Goal: Task Accomplishment & Management: Use online tool/utility

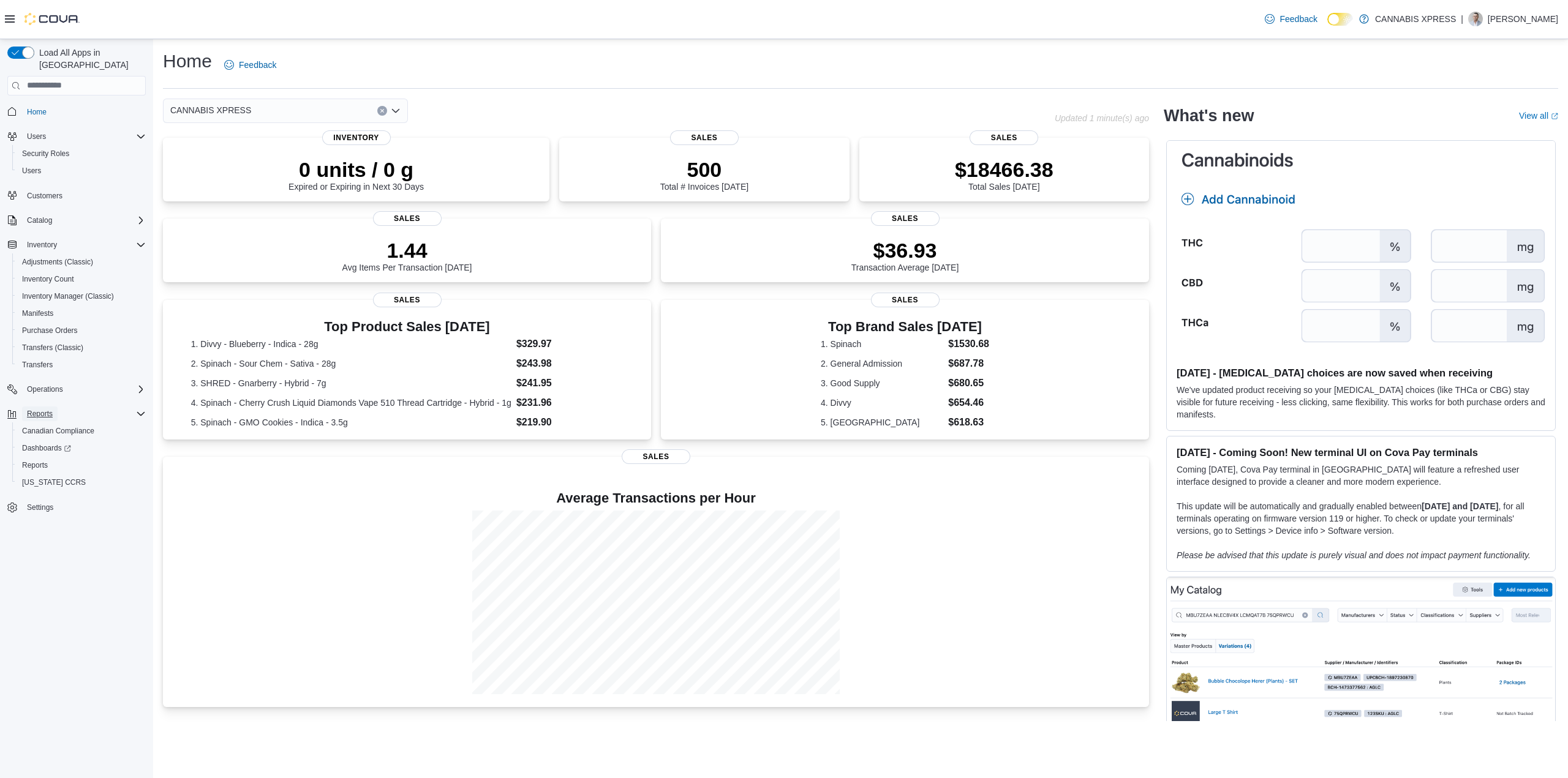
click at [44, 409] on span "Reports" at bounding box center [40, 414] width 26 height 10
click at [54, 385] on span "Operations" at bounding box center [45, 390] width 36 height 10
click at [49, 426] on span "Reports" at bounding box center [40, 431] width 26 height 10
click at [47, 478] on span "Reports" at bounding box center [35, 483] width 26 height 10
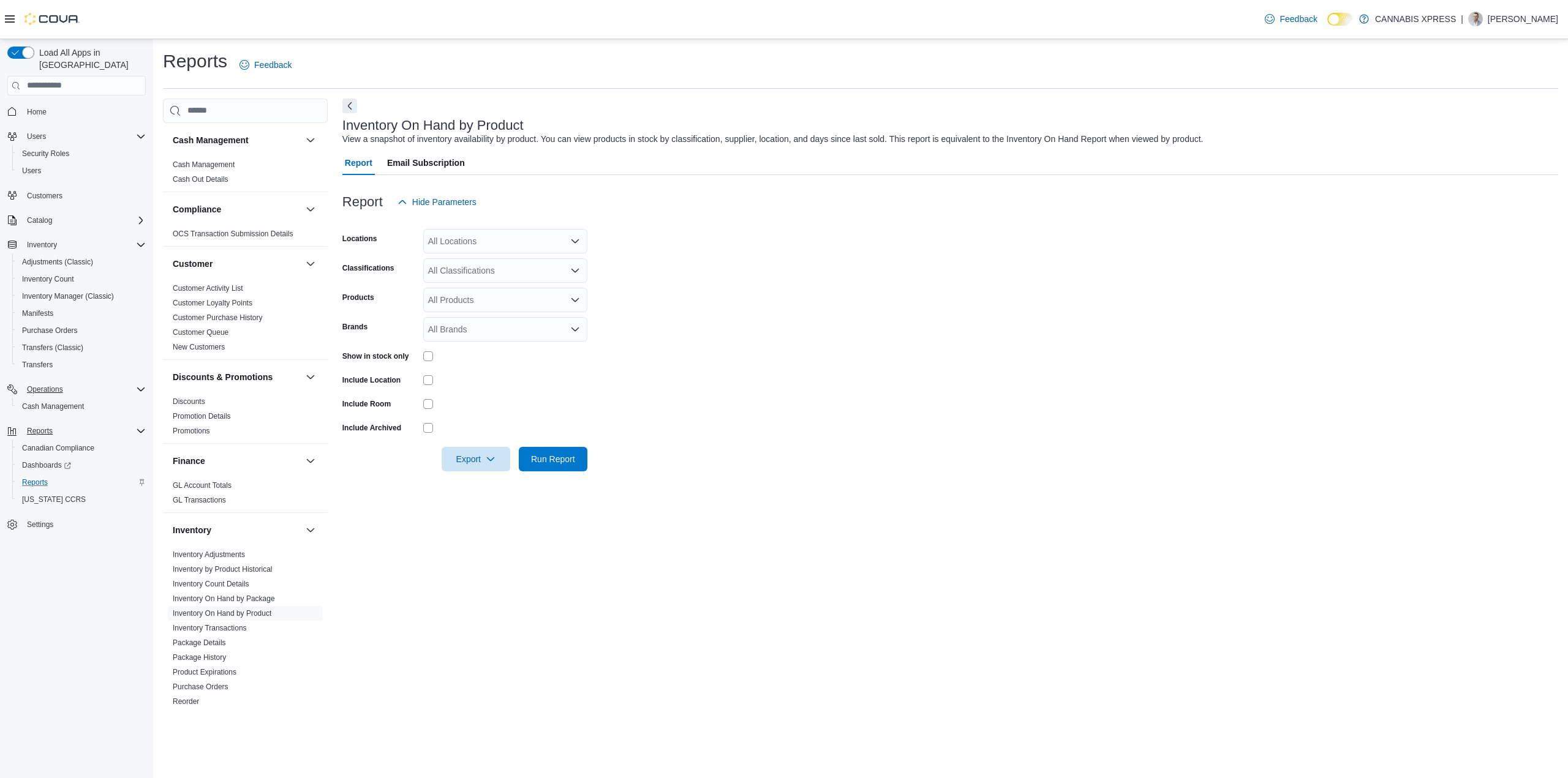
click at [490, 296] on div "All Products" at bounding box center [505, 299] width 164 height 25
drag, startPoint x: 801, startPoint y: 328, endPoint x: 650, endPoint y: 327, distance: 151.0
click at [797, 327] on form "Locations All Locations Classifications All Classifications Products All Produc…" at bounding box center [951, 343] width 1216 height 257
click at [499, 337] on div "All Brands" at bounding box center [505, 329] width 164 height 25
type input "***"
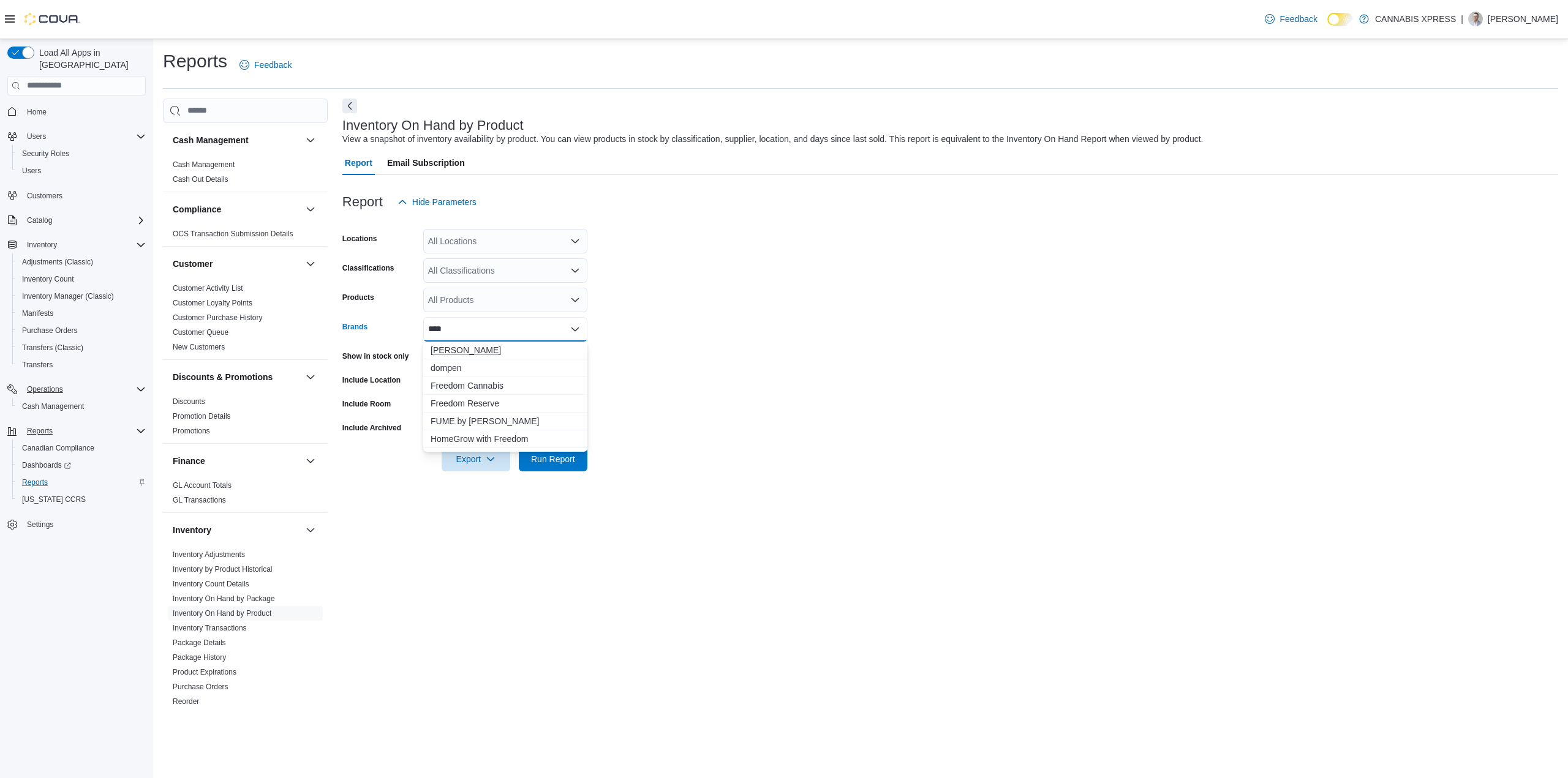
click at [462, 354] on span "[PERSON_NAME]" at bounding box center [505, 350] width 149 height 12
click at [549, 454] on span "Run Report" at bounding box center [553, 458] width 44 height 12
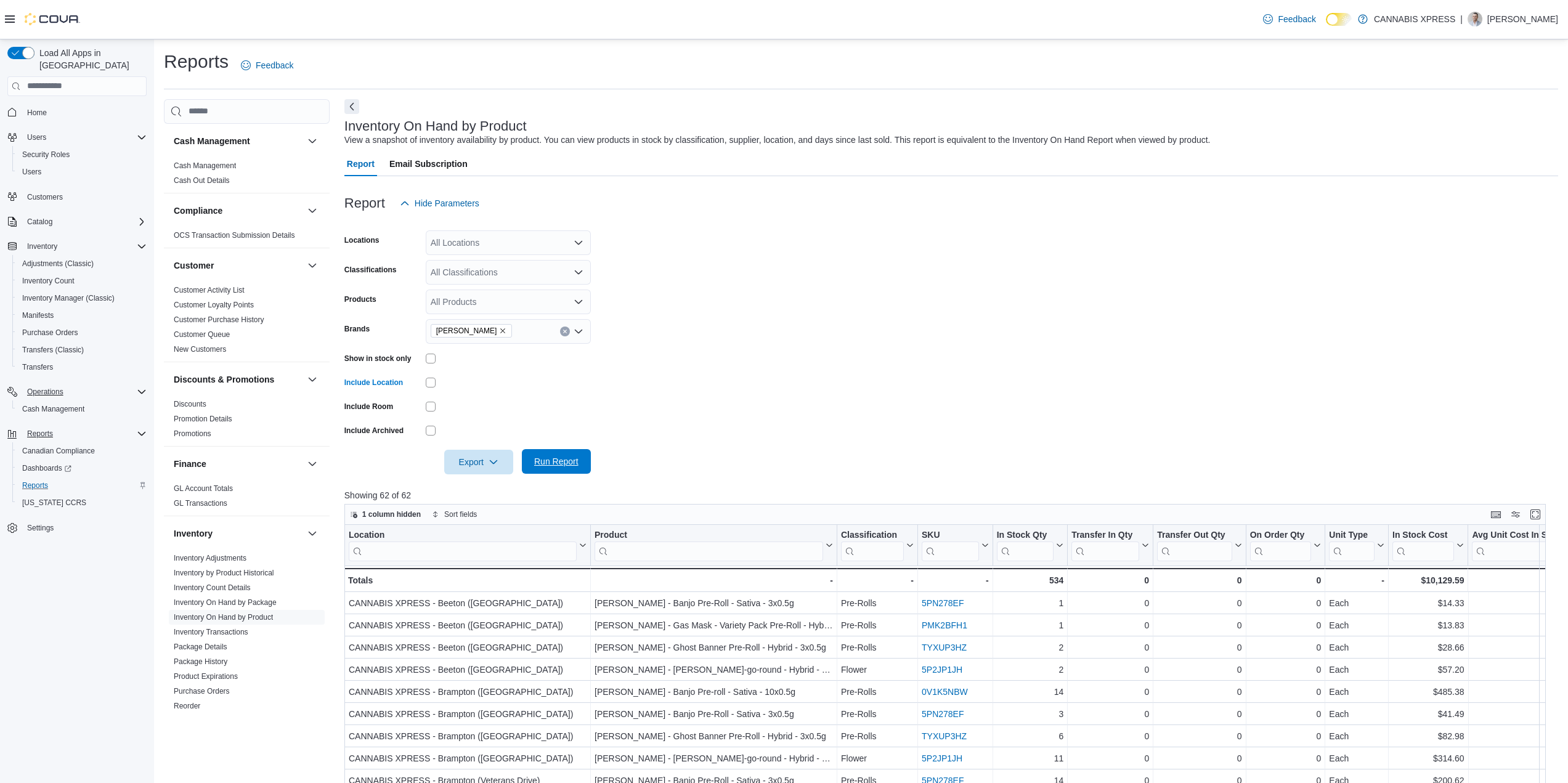
click at [564, 462] on span "Run Report" at bounding box center [556, 461] width 44 height 12
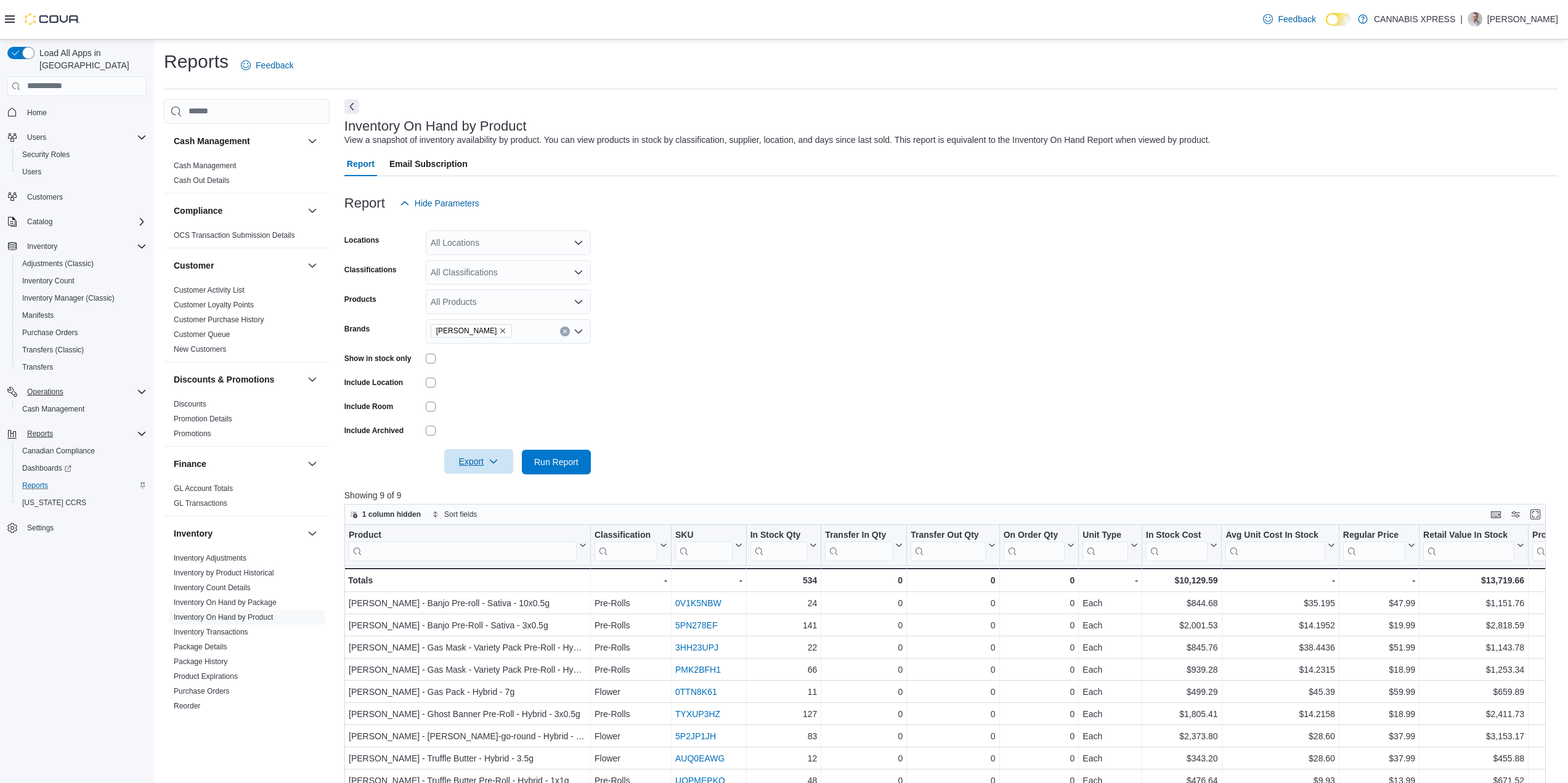
click at [471, 463] on span "Export" at bounding box center [478, 461] width 54 height 25
click at [497, 482] on span "Export to Excel" at bounding box center [480, 487] width 55 height 10
click at [490, 334] on span "[PERSON_NAME]" at bounding box center [471, 331] width 82 height 13
click at [465, 294] on div "All Products" at bounding box center [508, 301] width 165 height 25
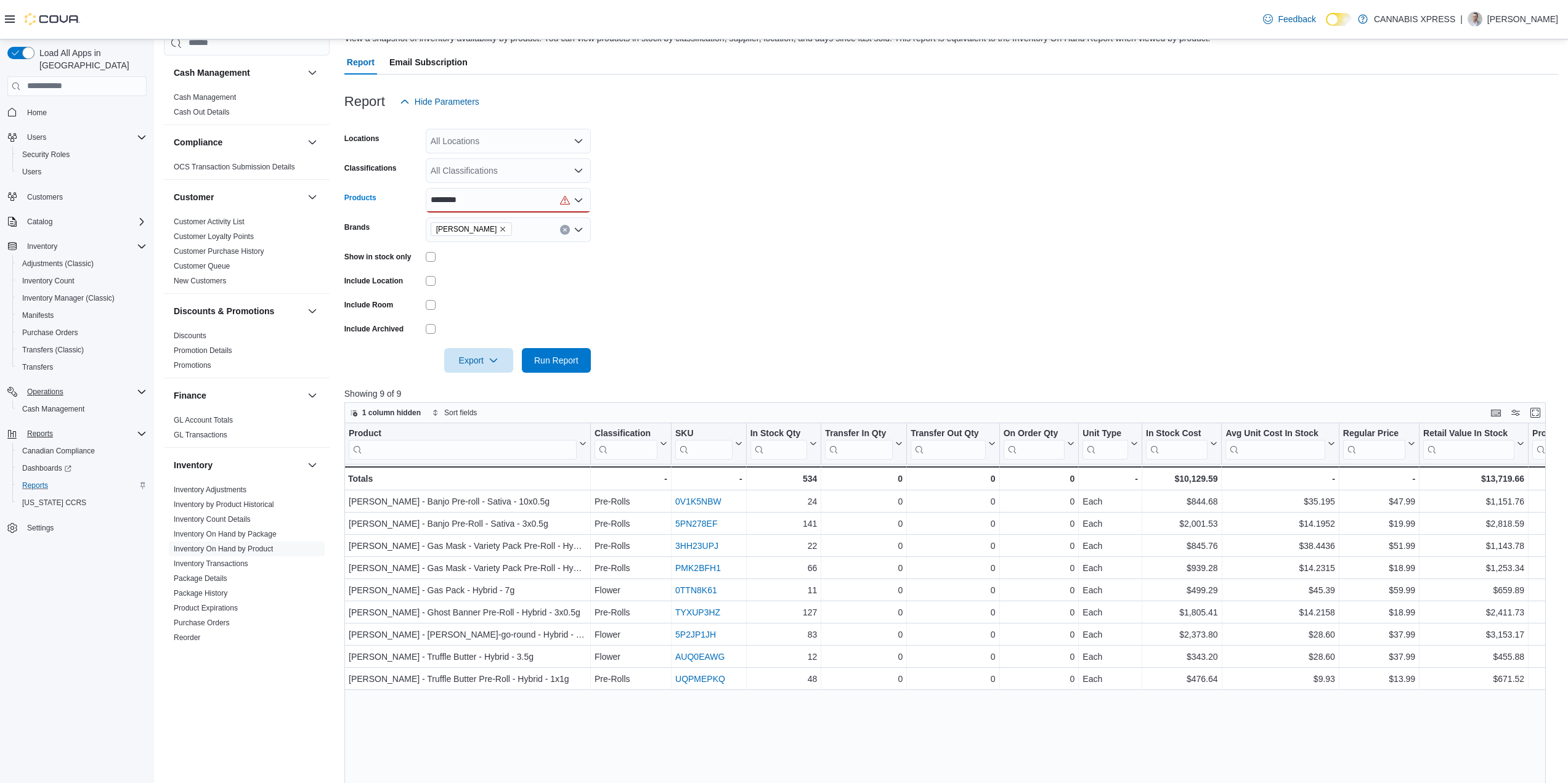
scroll to position [123, 0]
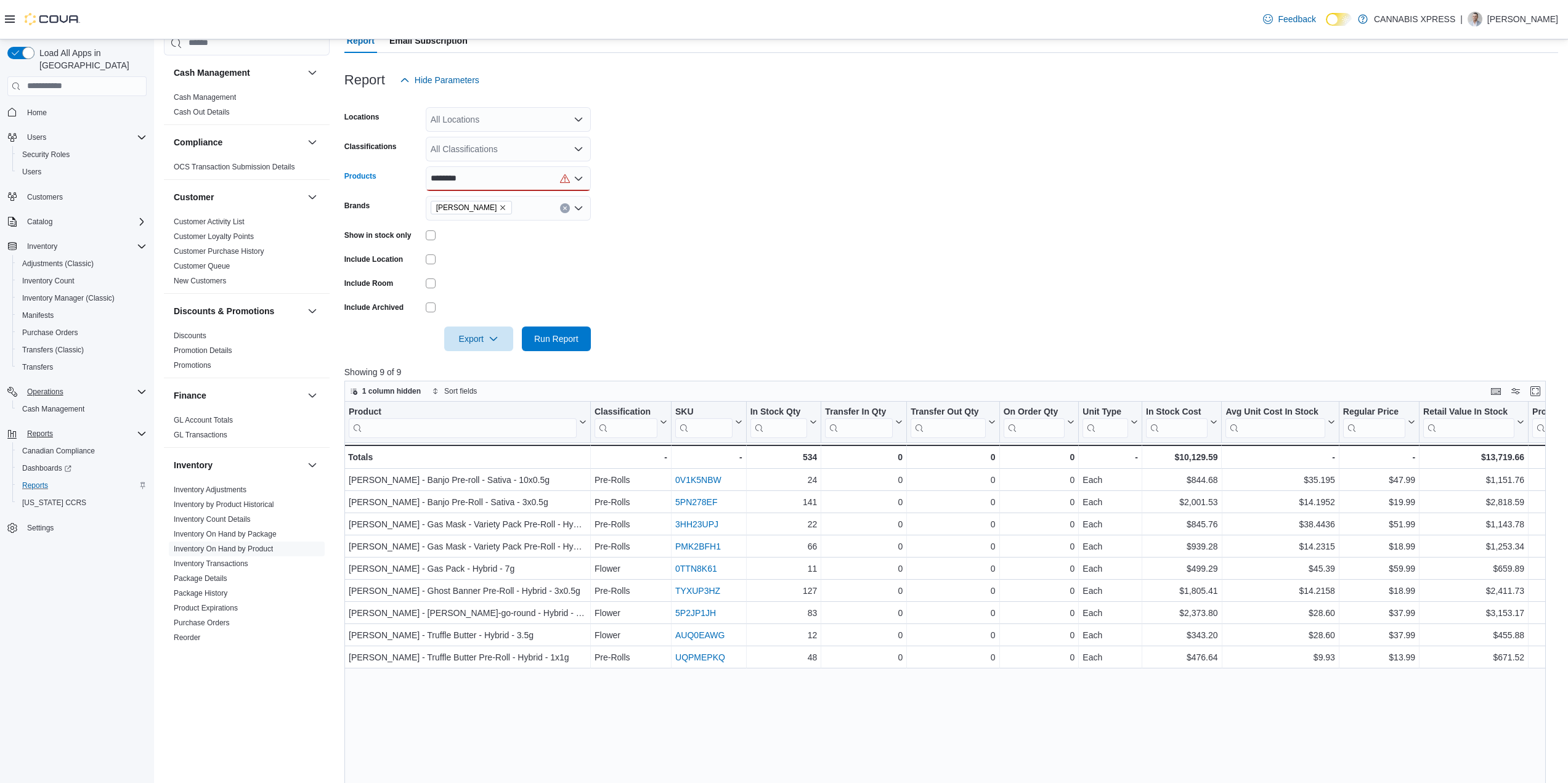
type input "********"
click at [499, 208] on icon "Remove Dom Jackson from selection in this group" at bounding box center [503, 207] width 8 height 8
click at [480, 180] on div "********" at bounding box center [508, 178] width 165 height 25
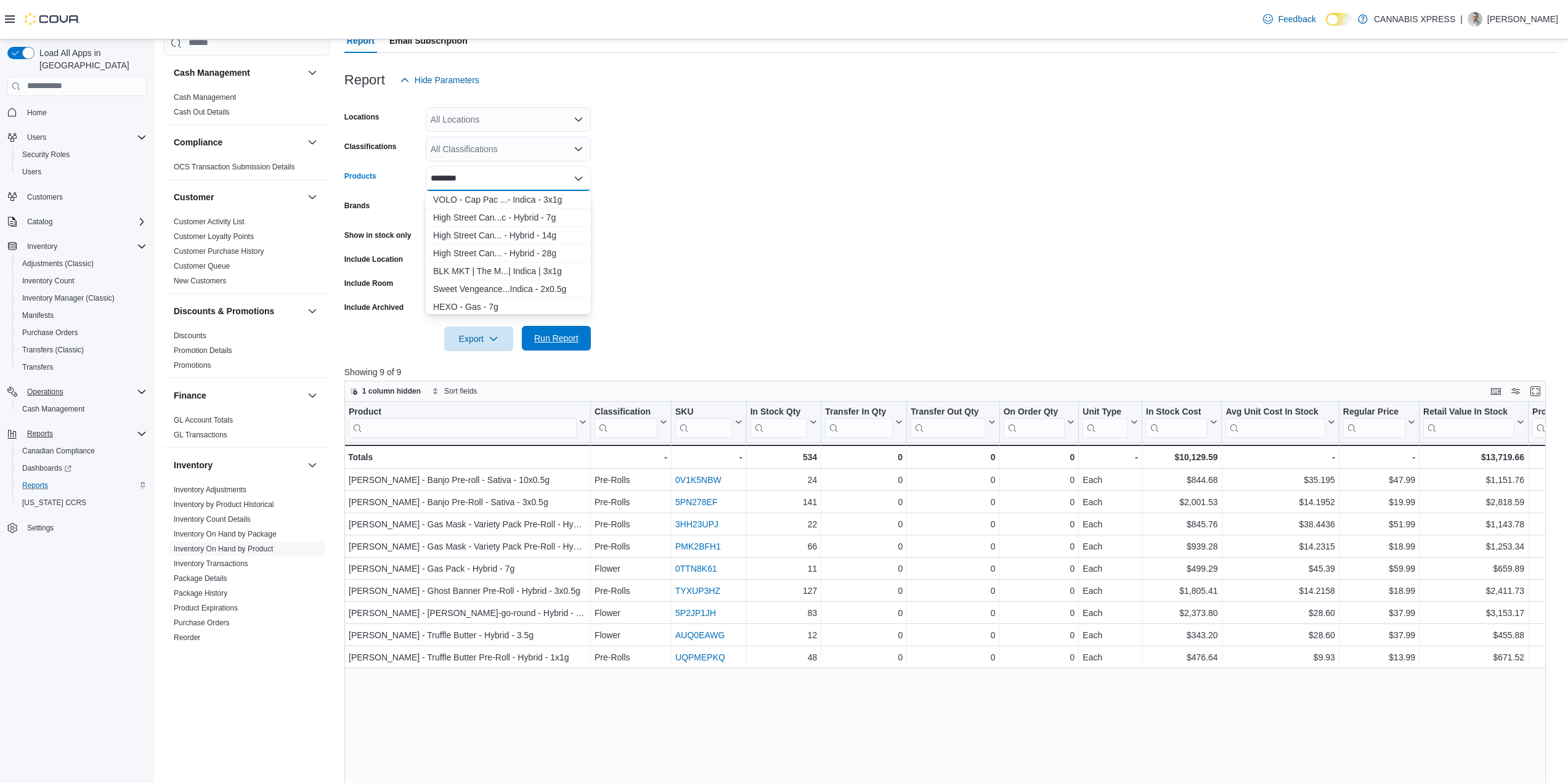
click at [565, 341] on span "Run Report" at bounding box center [556, 338] width 44 height 12
